Goal: Go to known website: Access a specific website the user already knows

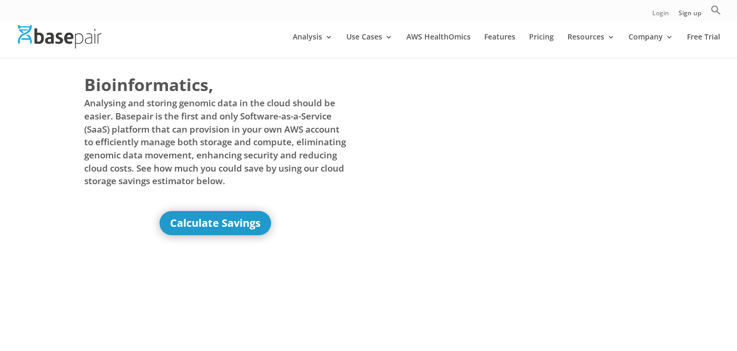
click at [663, 17] on link "Login" at bounding box center [661, 15] width 17 height 11
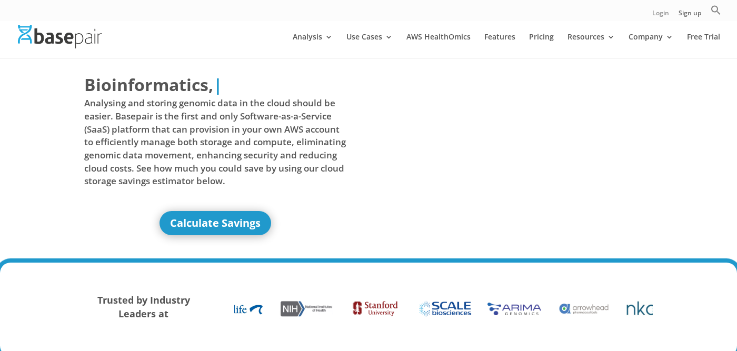
click at [658, 15] on link "Login" at bounding box center [661, 15] width 17 height 11
